Goal: Check status: Check status

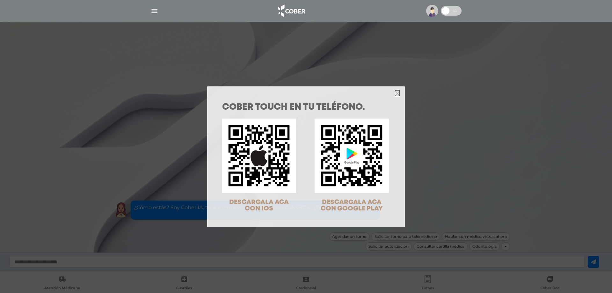
click at [395, 92] on icon "Close" at bounding box center [397, 93] width 5 height 5
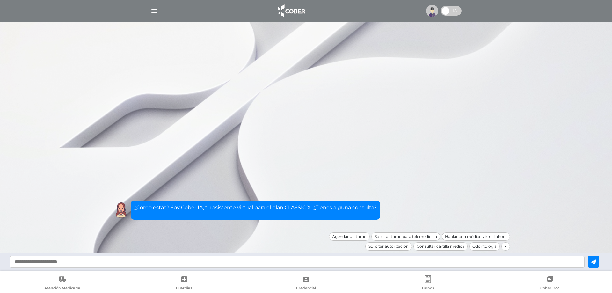
click at [153, 12] on img "button" at bounding box center [154, 11] width 8 height 8
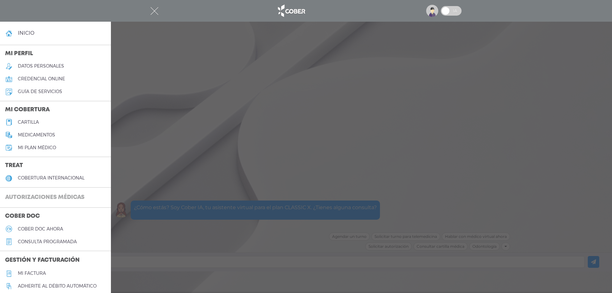
click at [48, 195] on h3 "Autorizaciones médicas" at bounding box center [45, 198] width 90 height 12
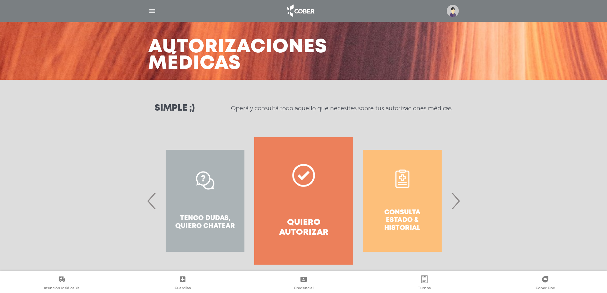
scroll to position [27, 0]
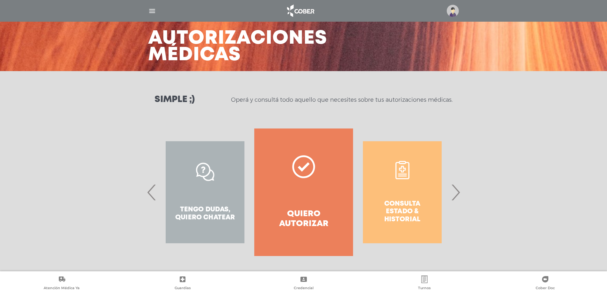
click at [456, 194] on span "›" at bounding box center [455, 192] width 12 height 34
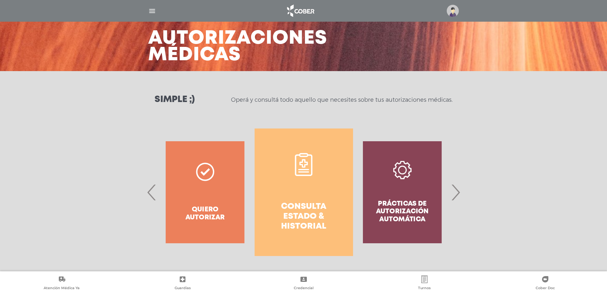
click at [304, 217] on h4 "Consulta estado & historial" at bounding box center [304, 217] width 76 height 30
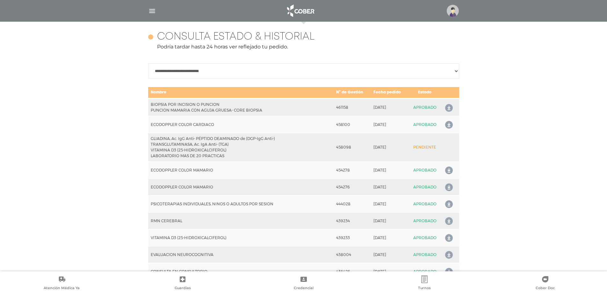
scroll to position [283, 0]
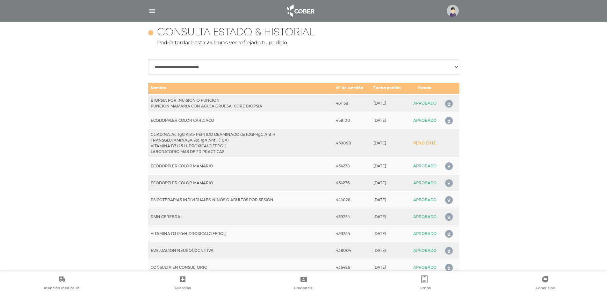
click at [152, 10] on img "button" at bounding box center [152, 11] width 8 height 8
